Goal: Information Seeking & Learning: Check status

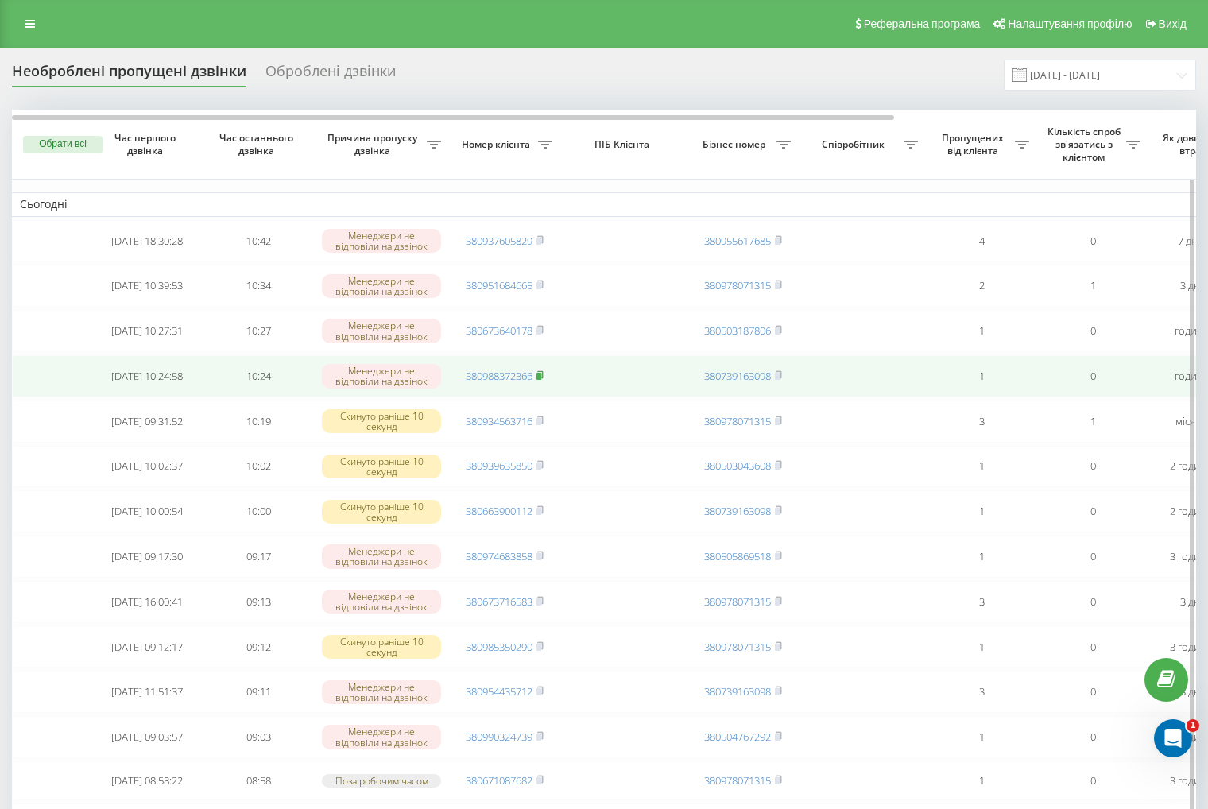
click at [541, 380] on rect at bounding box center [538, 376] width 5 height 7
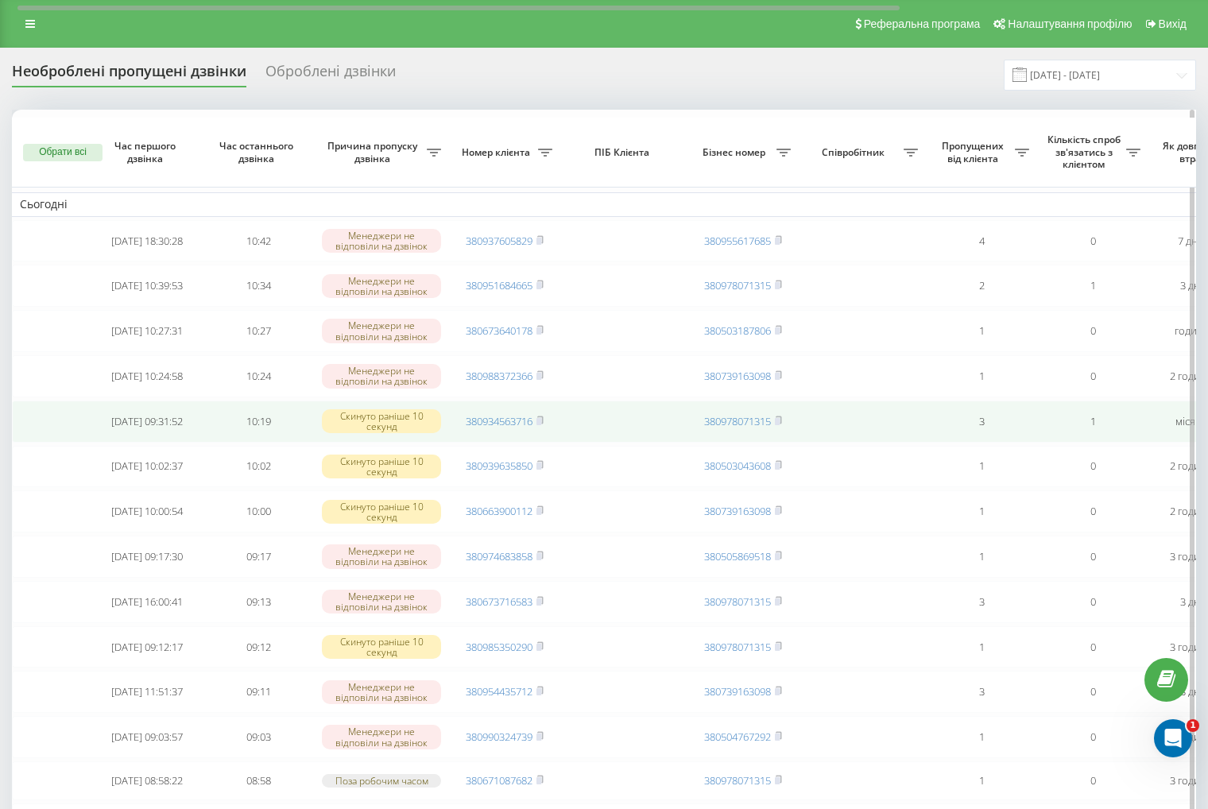
scroll to position [318, 0]
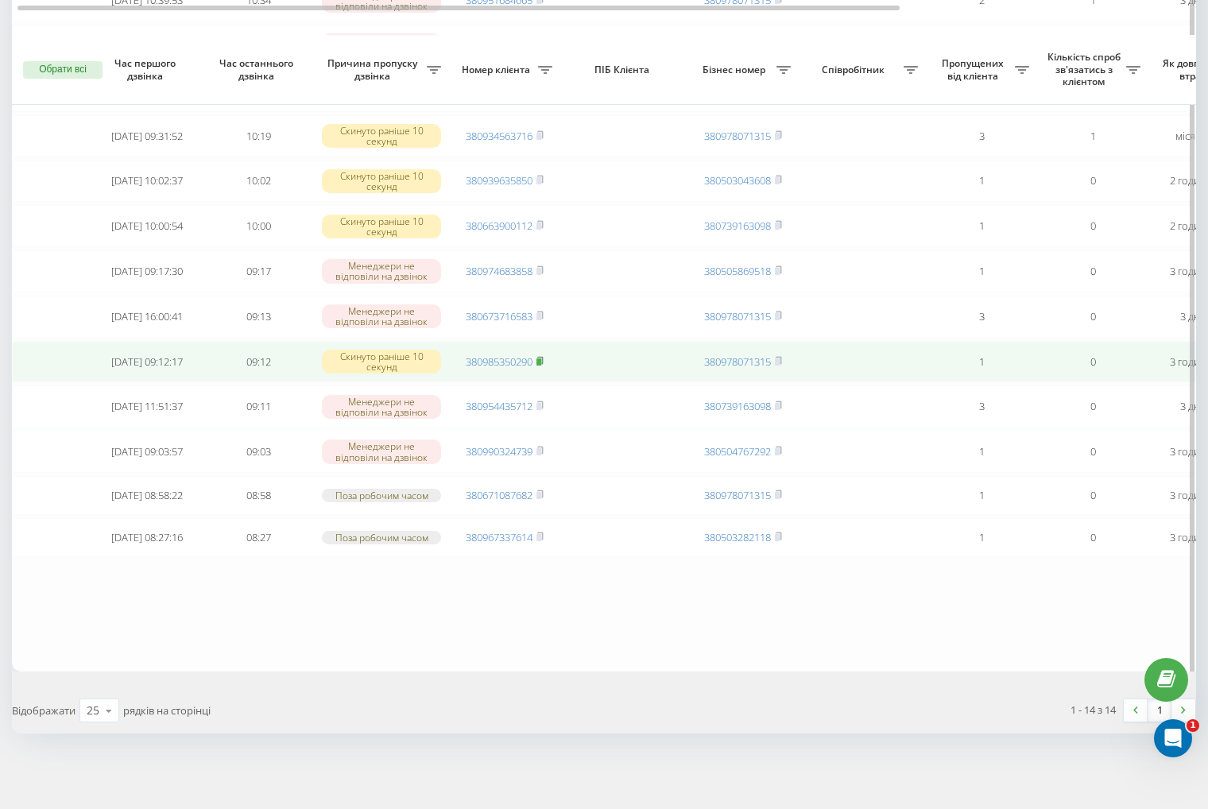
click at [543, 356] on icon at bounding box center [539, 361] width 7 height 10
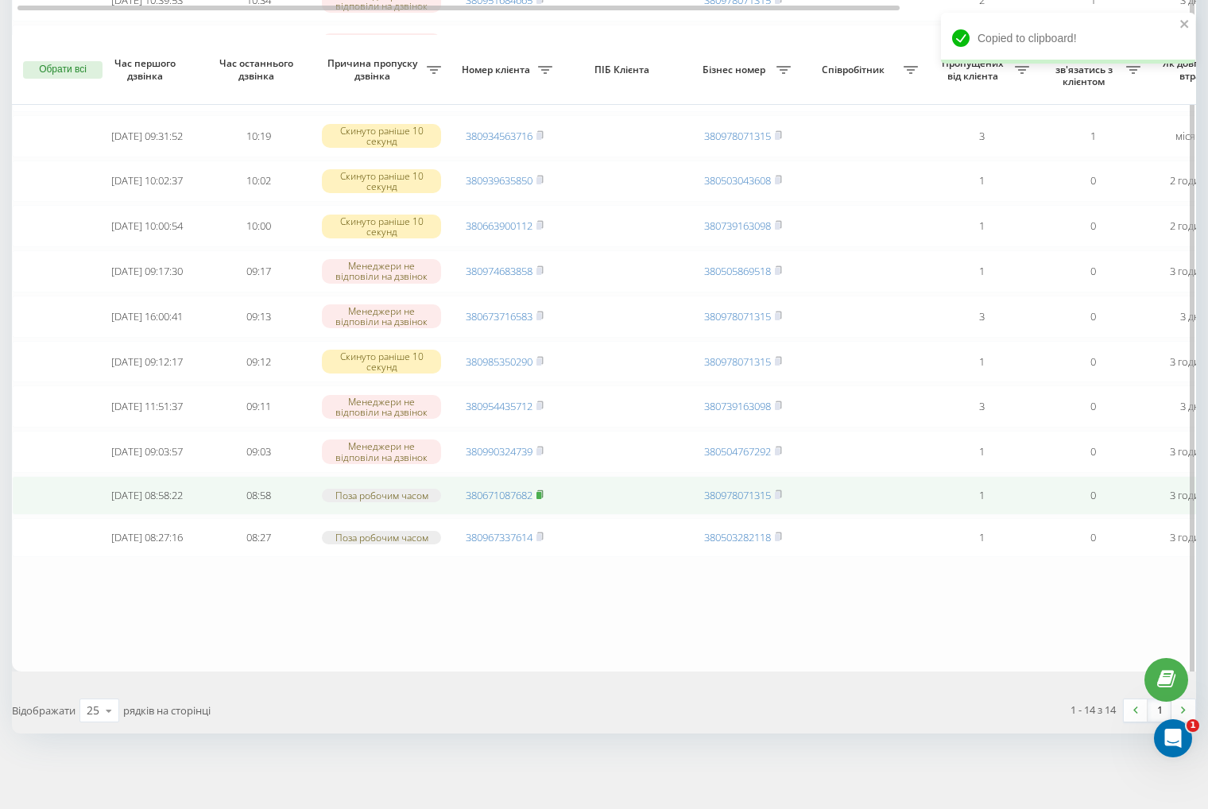
click at [541, 497] on rect at bounding box center [538, 495] width 5 height 7
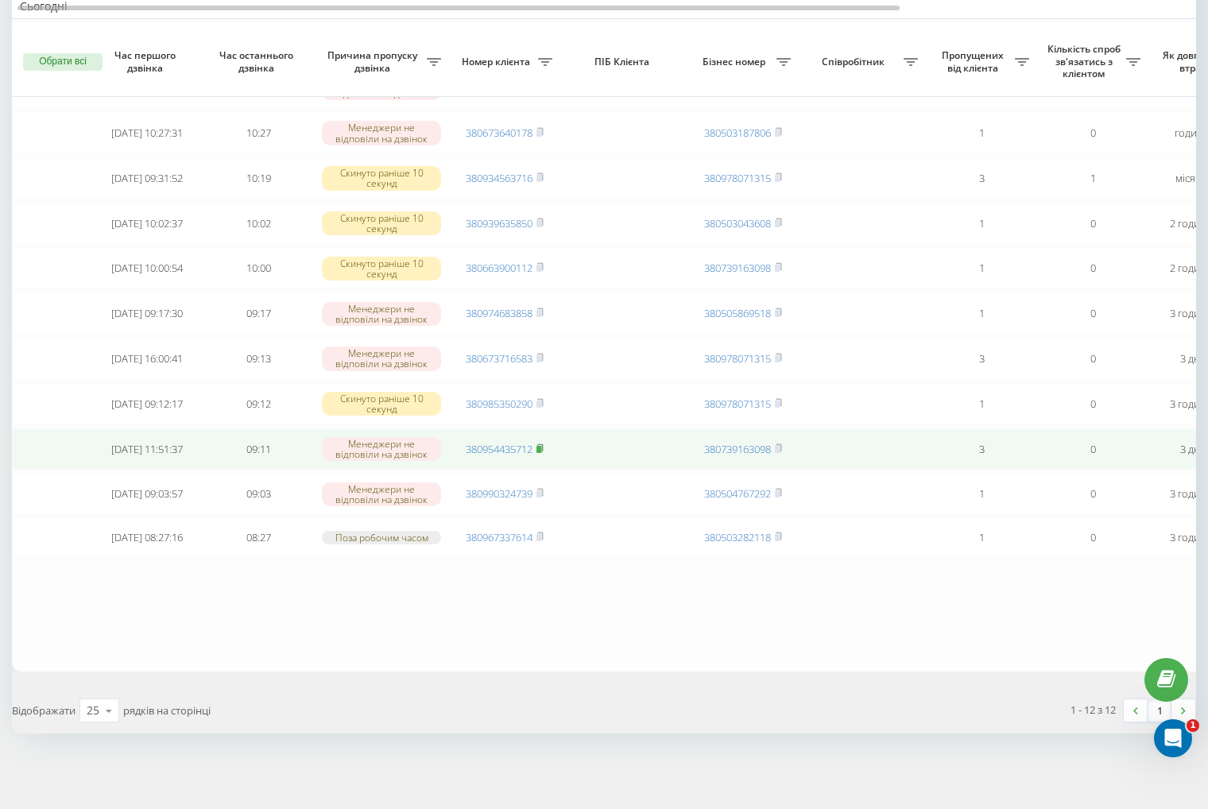
click at [541, 446] on rect at bounding box center [538, 449] width 5 height 7
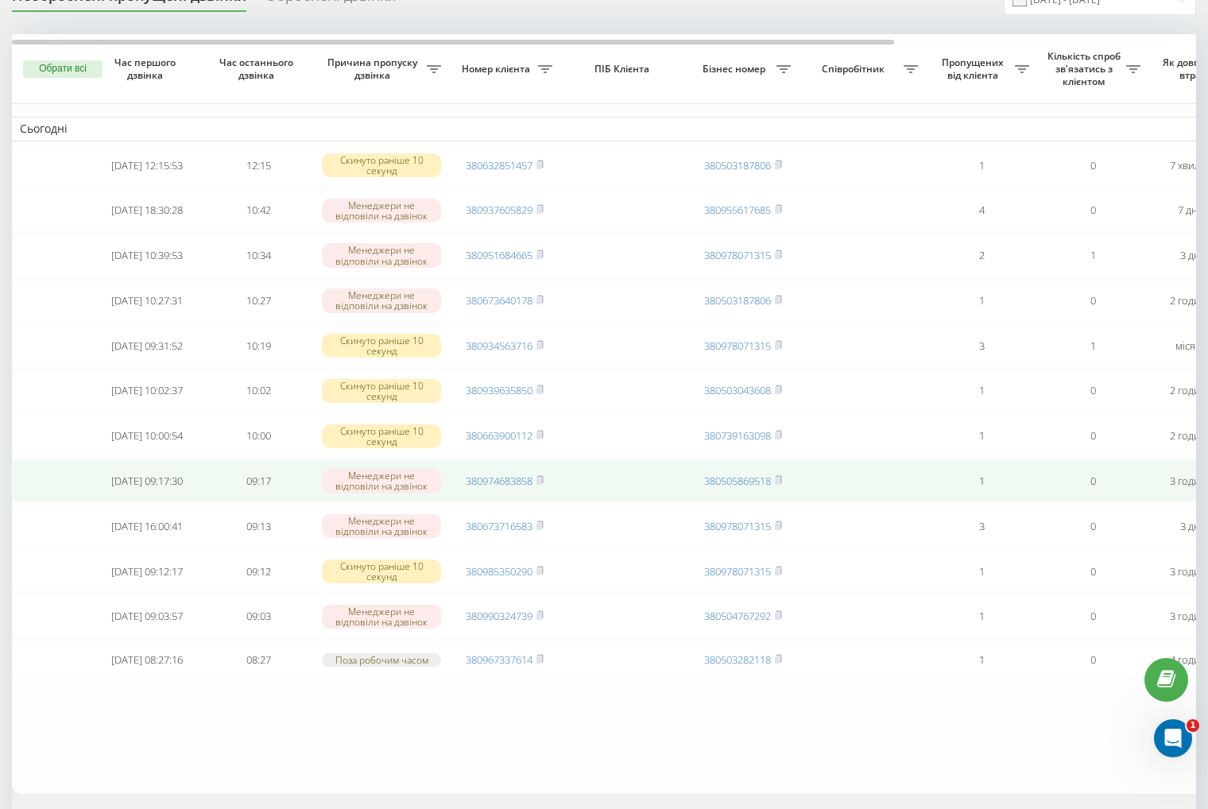
scroll to position [75, 0]
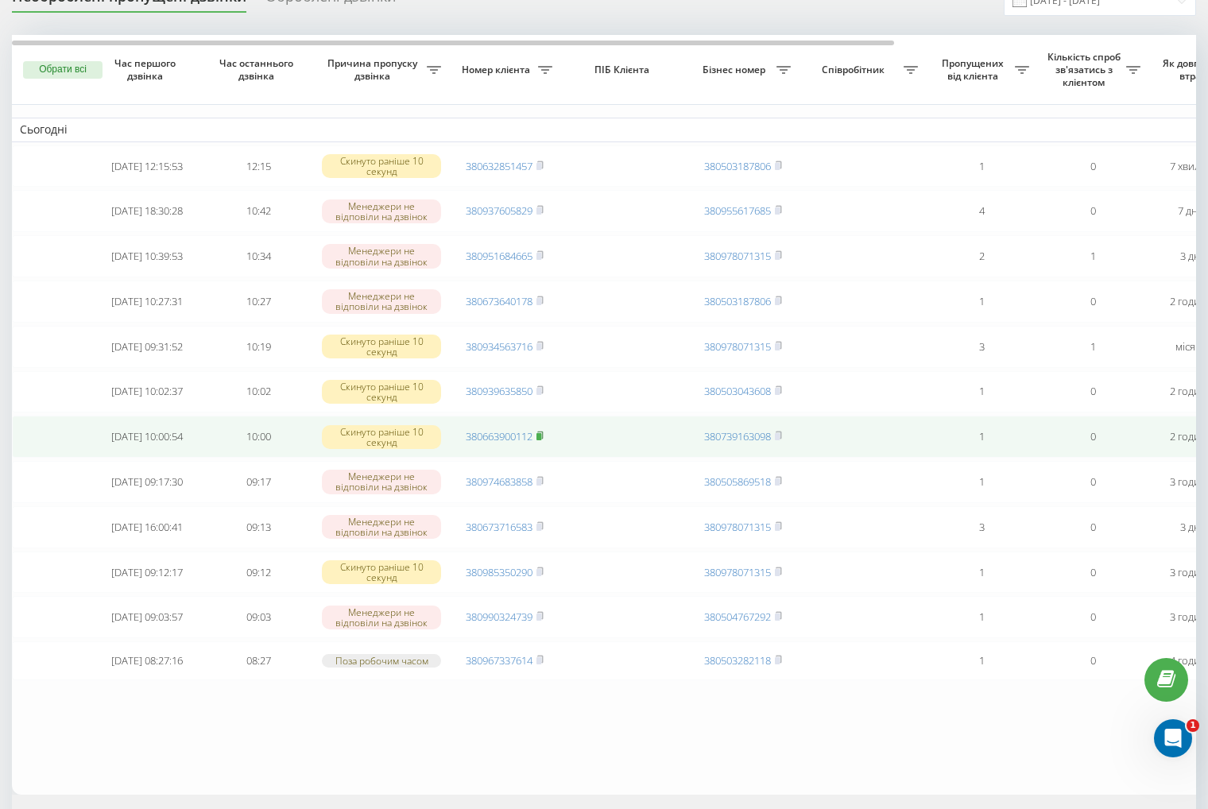
click at [540, 440] on rect at bounding box center [538, 436] width 5 height 7
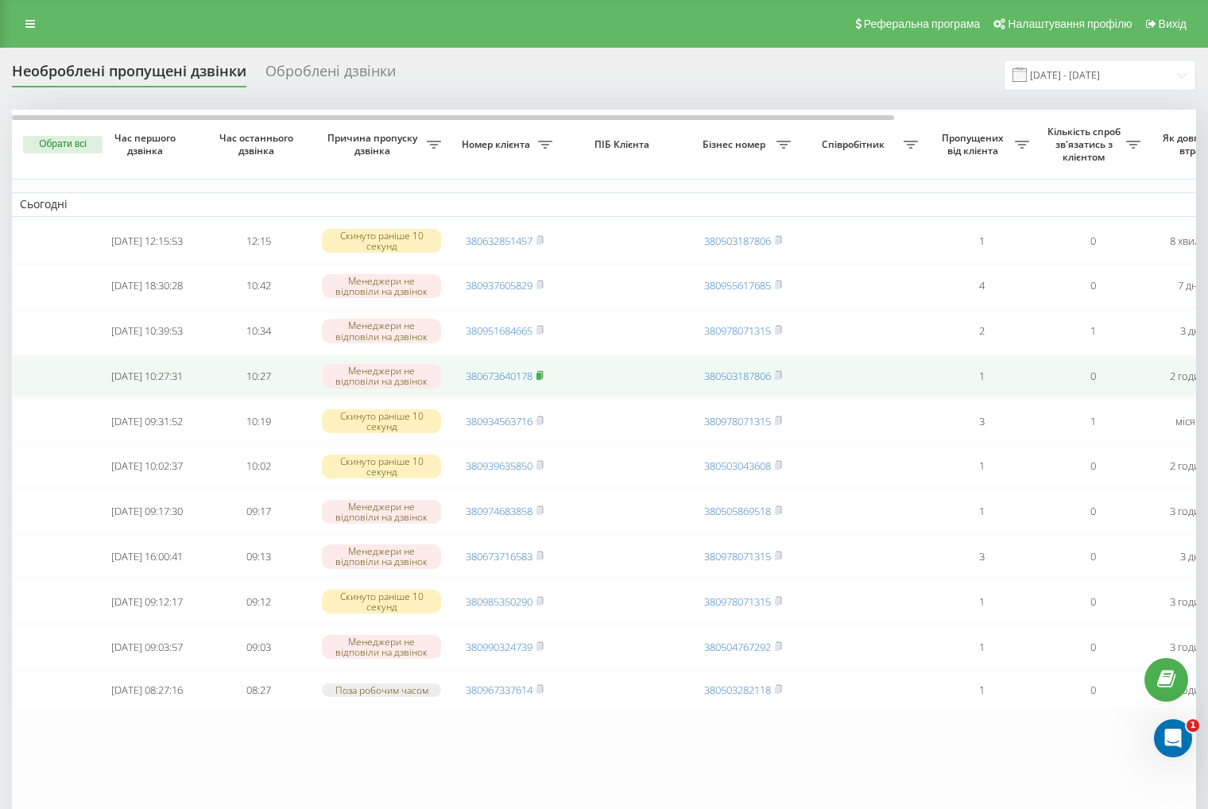
click at [539, 380] on rect at bounding box center [538, 376] width 5 height 7
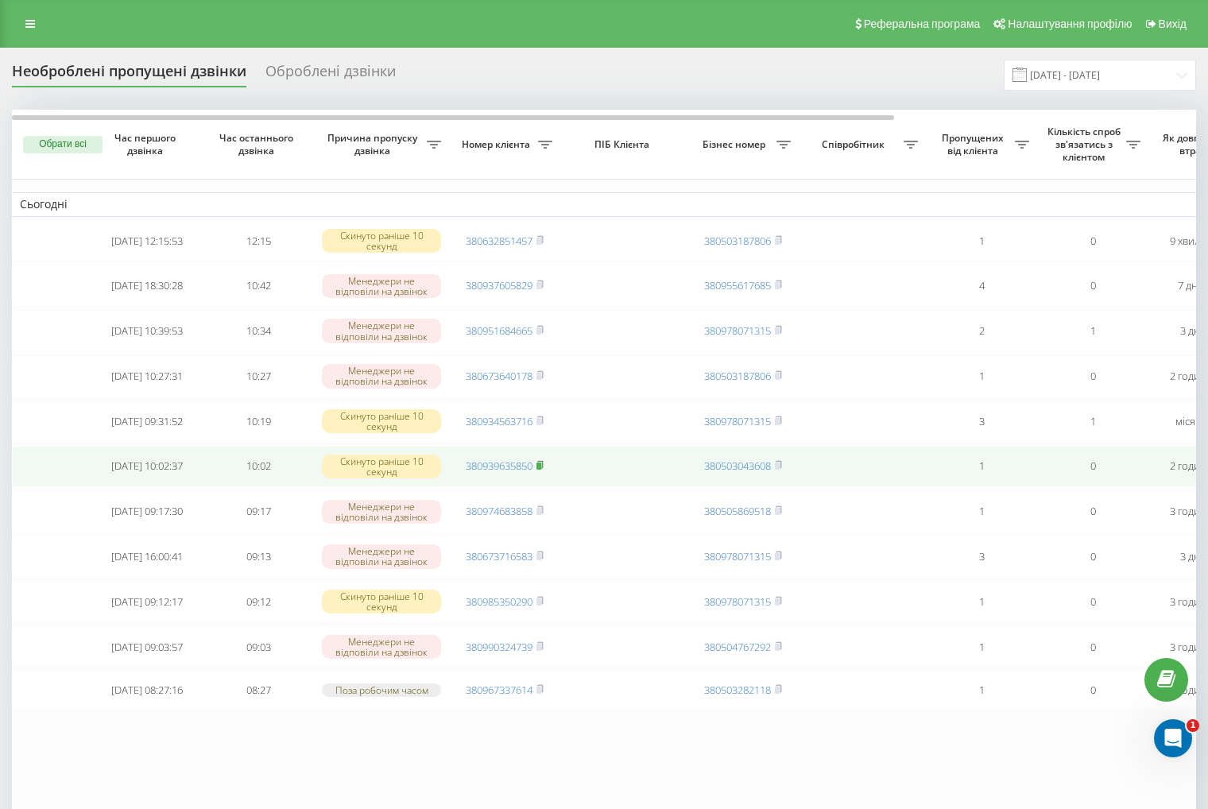
click at [543, 470] on icon at bounding box center [539, 465] width 7 height 10
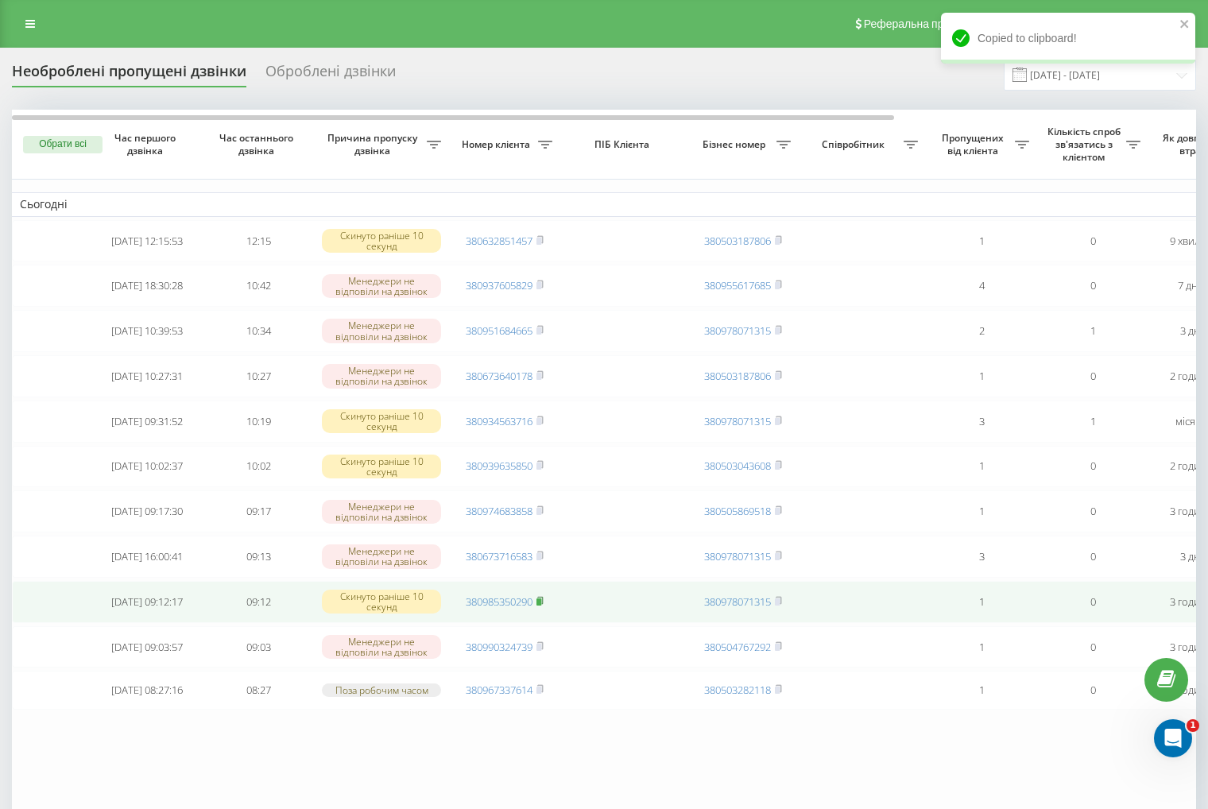
click at [543, 604] on icon at bounding box center [540, 600] width 6 height 7
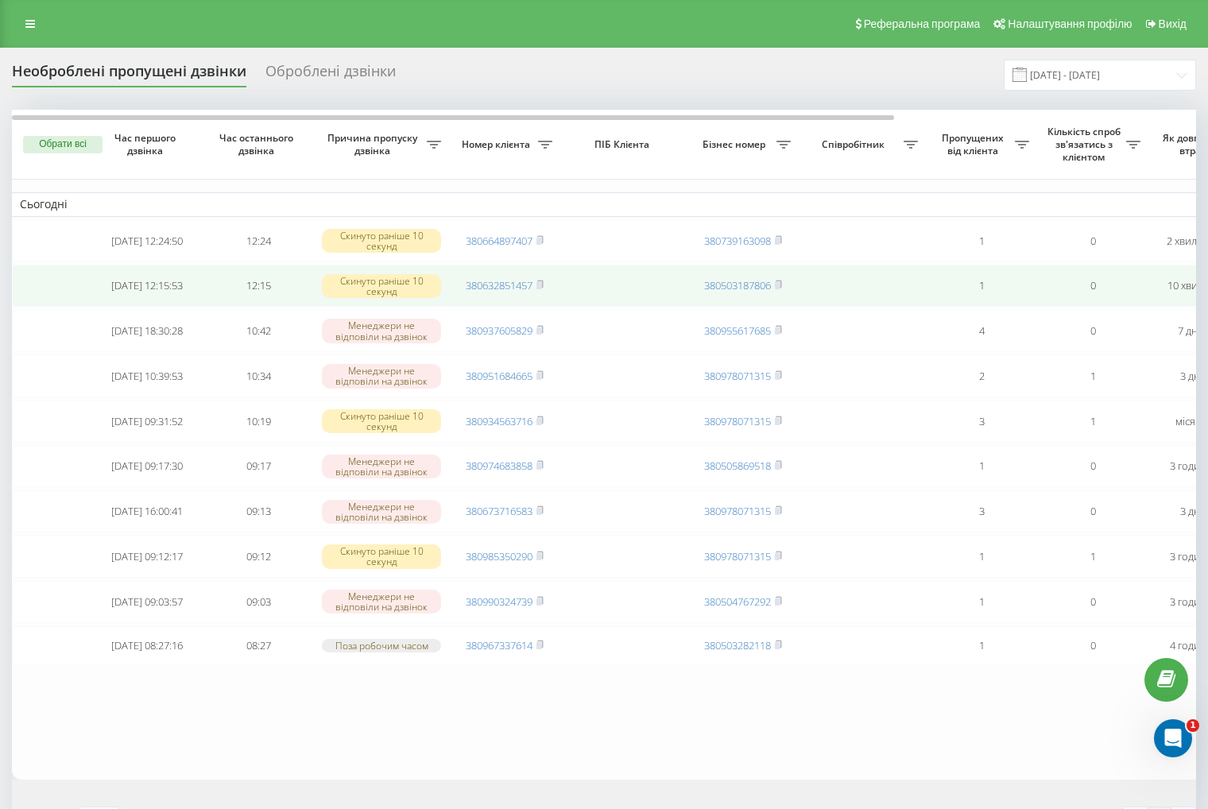
click at [537, 287] on span "380632851457" at bounding box center [505, 285] width 78 height 14
click at [543, 289] on icon at bounding box center [539, 285] width 7 height 10
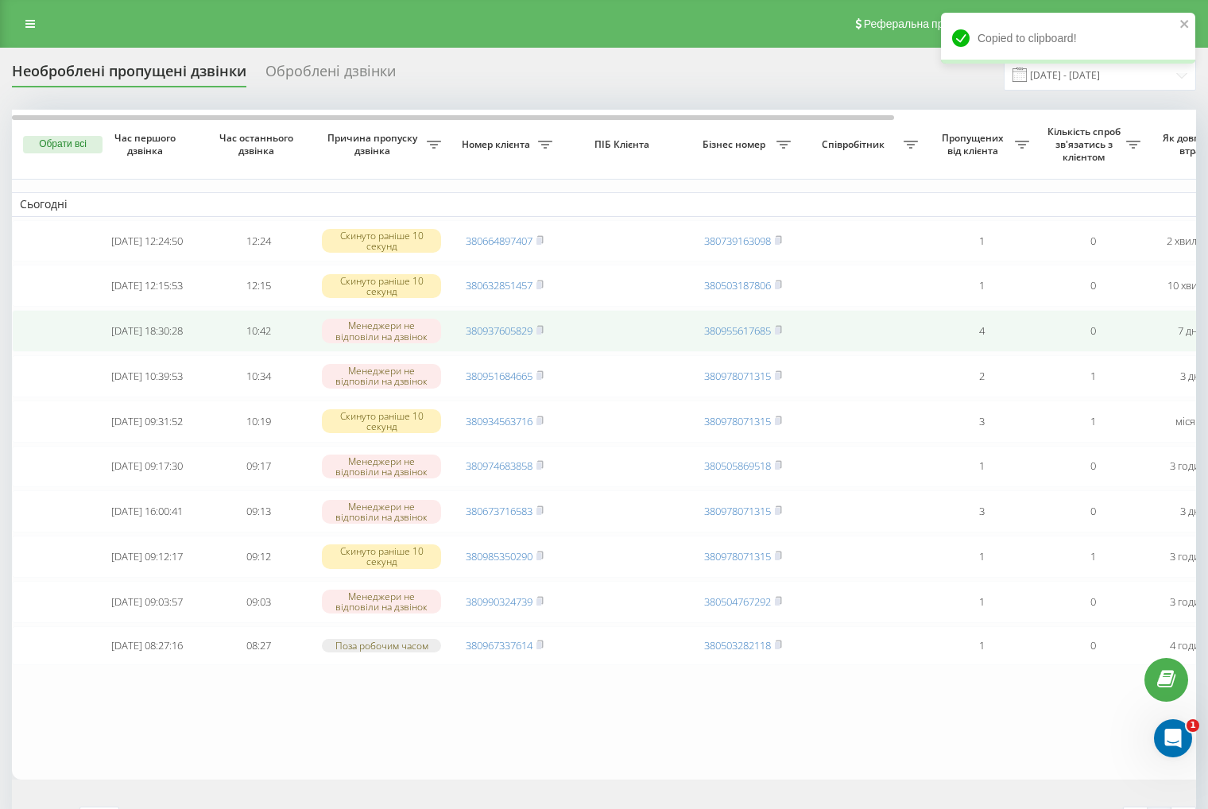
drag, startPoint x: 540, startPoint y: 338, endPoint x: 671, endPoint y: 321, distance: 132.2
click at [540, 334] on rect at bounding box center [538, 330] width 5 height 7
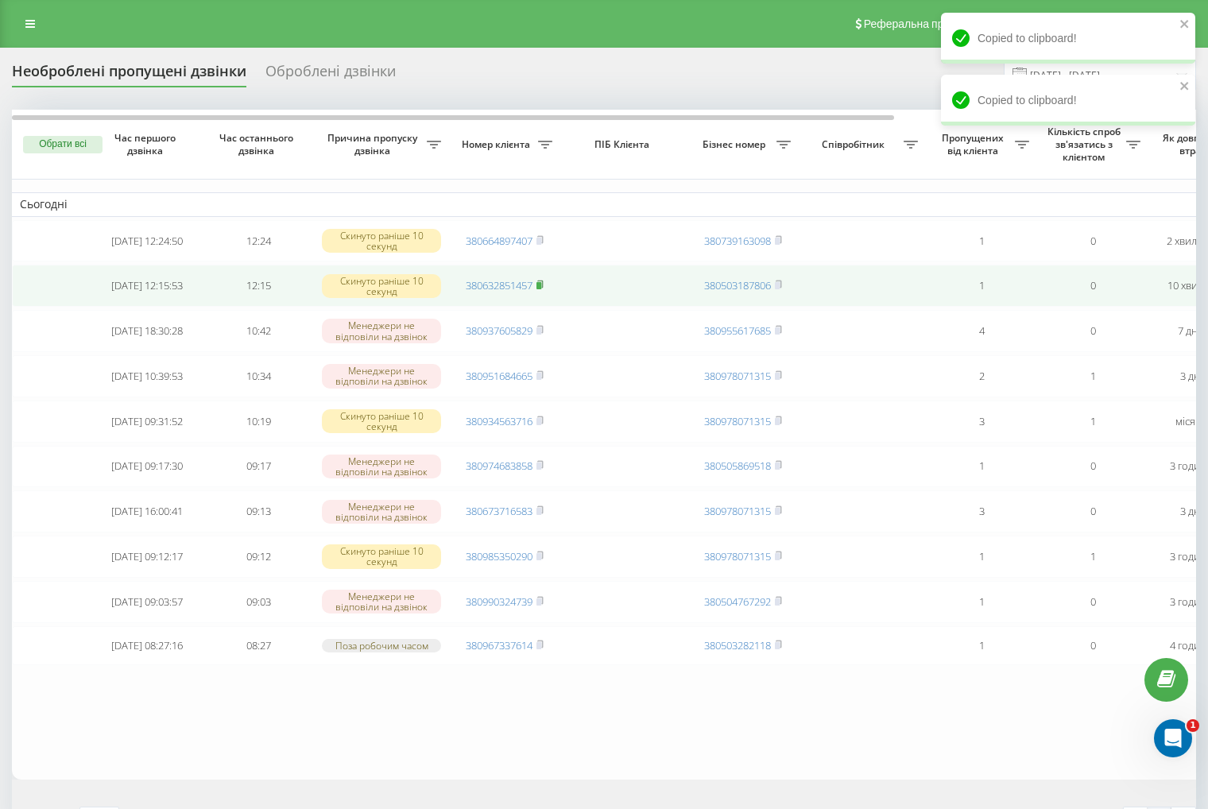
click at [541, 289] on rect at bounding box center [538, 285] width 5 height 7
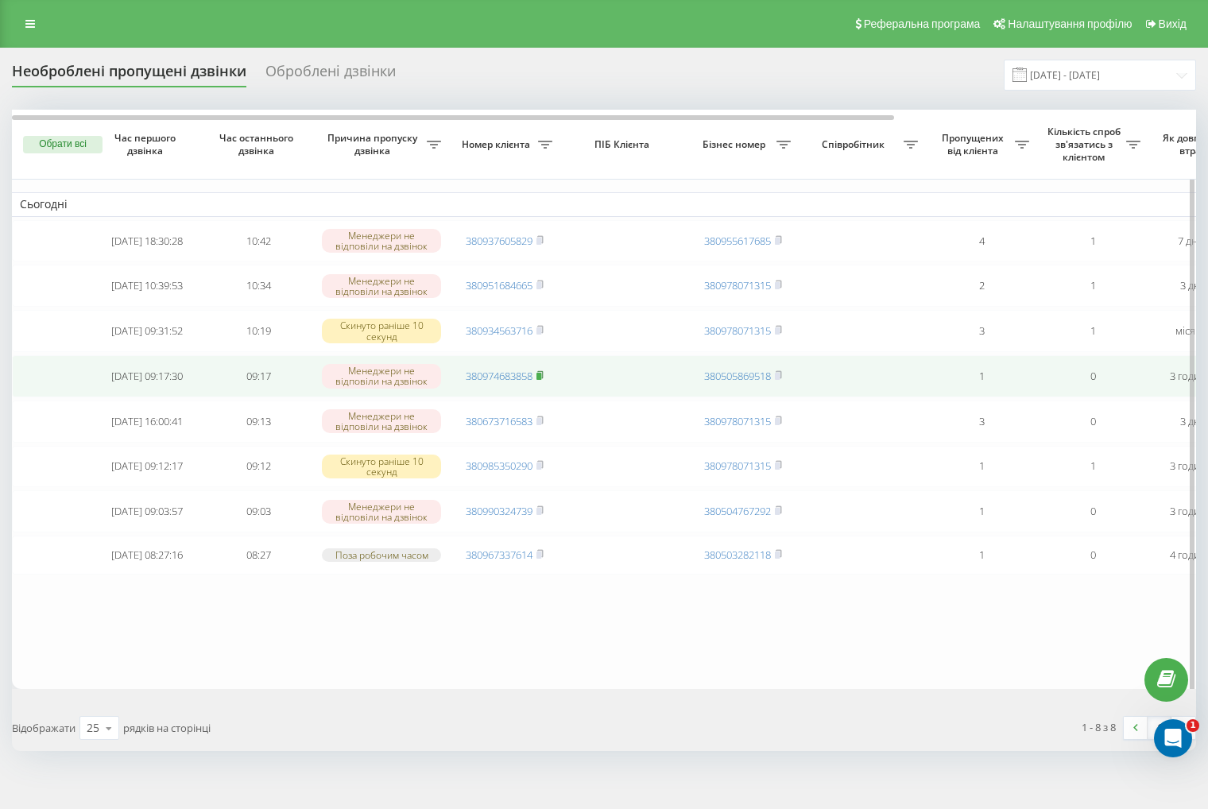
click at [540, 380] on rect at bounding box center [538, 376] width 5 height 7
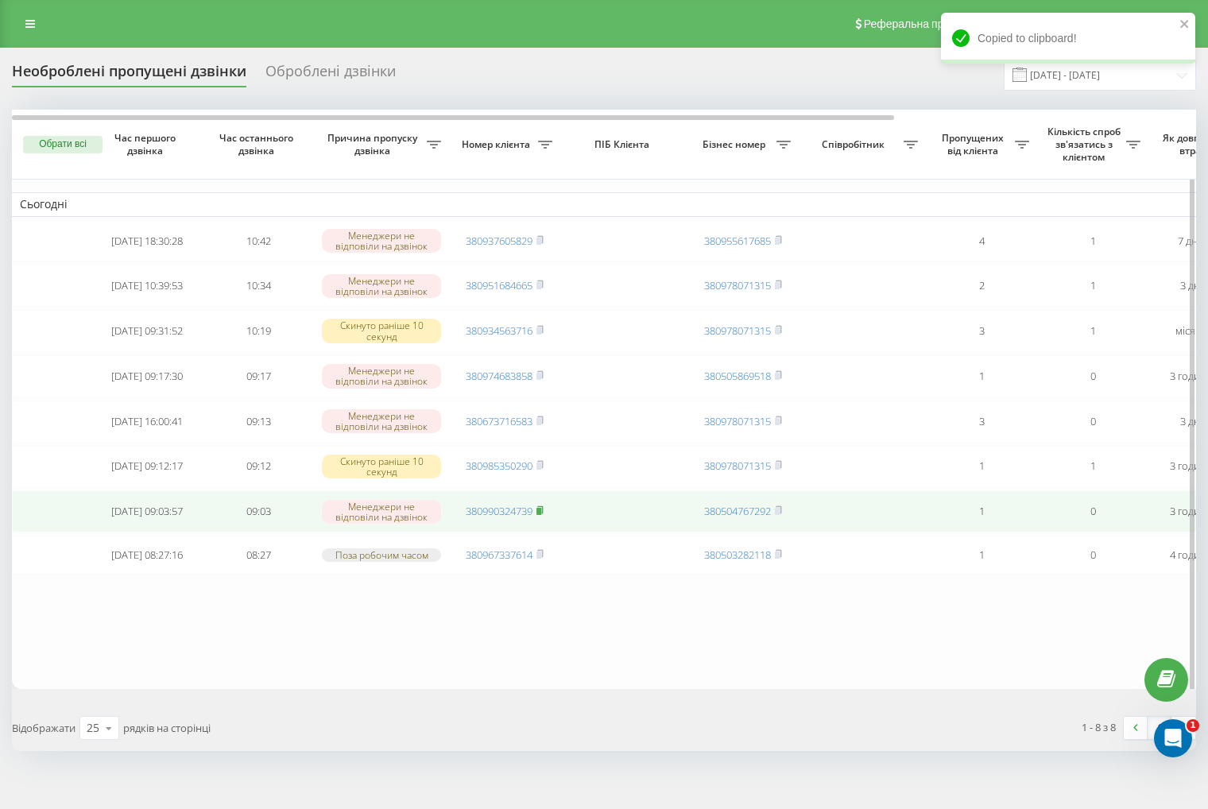
click at [540, 515] on rect at bounding box center [538, 511] width 5 height 7
